Goal: Task Accomplishment & Management: Manage account settings

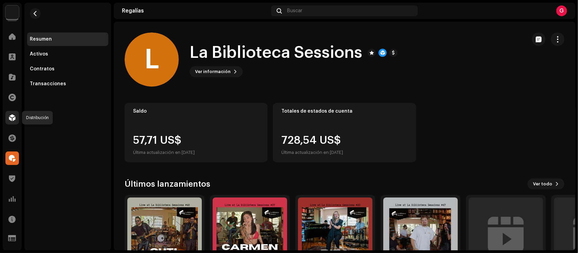
click at [13, 118] on span at bounding box center [12, 117] width 7 height 5
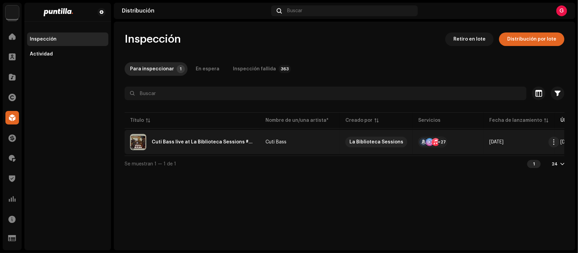
click at [174, 136] on div "Cuti Bass live at La Biblioteca Sessions #48" at bounding box center [192, 142] width 125 height 16
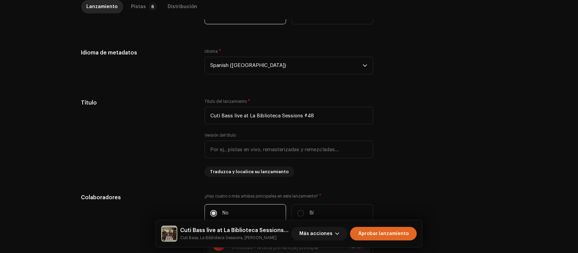
scroll to position [211, 0]
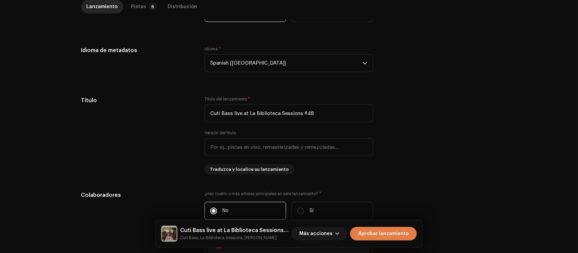
click at [376, 232] on span "Aprobar lanzamiento" at bounding box center [383, 234] width 50 height 14
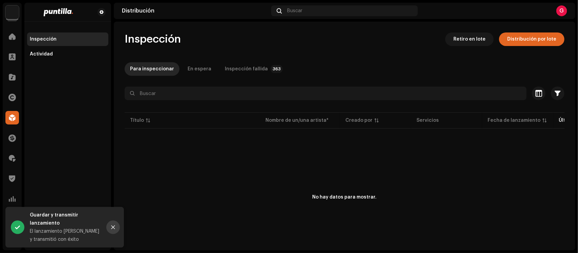
click at [113, 229] on icon "Close" at bounding box center [113, 227] width 5 height 5
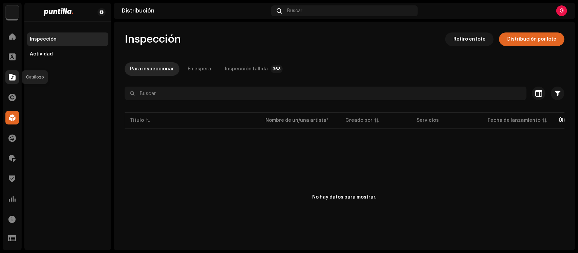
click at [7, 80] on div at bounding box center [12, 77] width 14 height 14
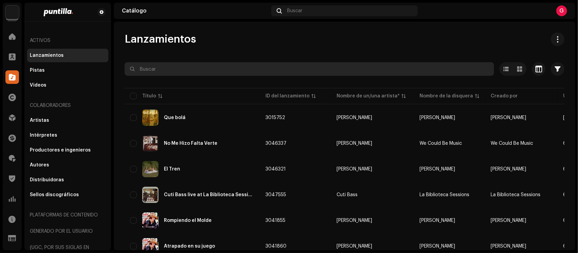
click at [188, 72] on input "text" at bounding box center [309, 69] width 369 height 14
paste input "663899160370"
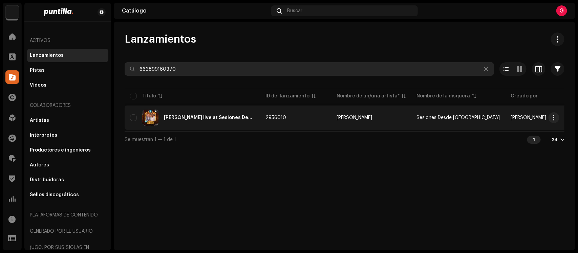
type input "663899160370"
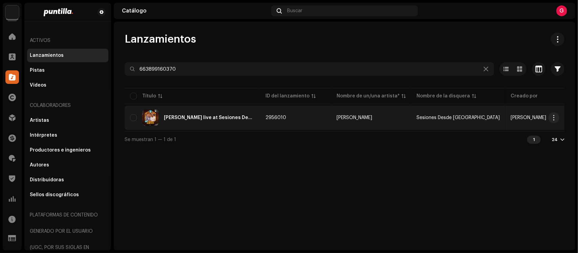
click at [191, 114] on div "[PERSON_NAME] live at Sesiones Desde [GEOGRAPHIC_DATA]" at bounding box center [192, 118] width 125 height 16
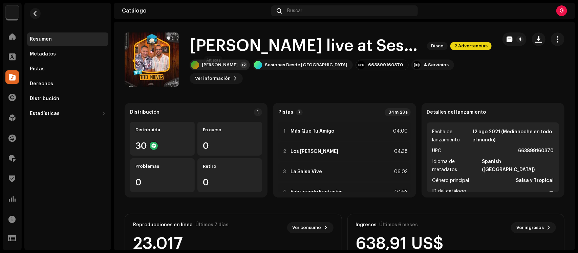
click at [240, 68] on div "+2" at bounding box center [243, 65] width 7 height 7
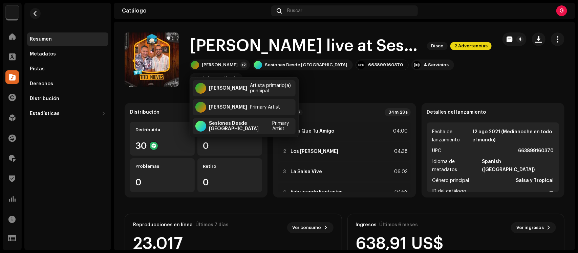
click at [80, 190] on div "Resumen Metadatos Pistas Derechos Distribución Estadísticas Consumo Participaci…" at bounding box center [67, 127] width 87 height 248
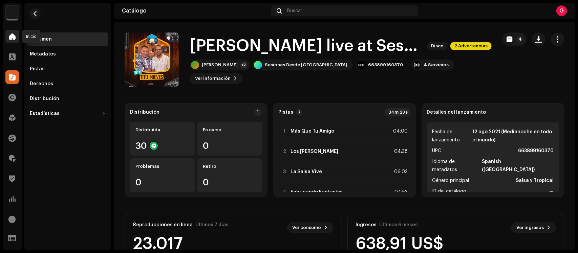
click at [14, 36] on span at bounding box center [12, 36] width 7 height 5
